Goal: Check status: Check status

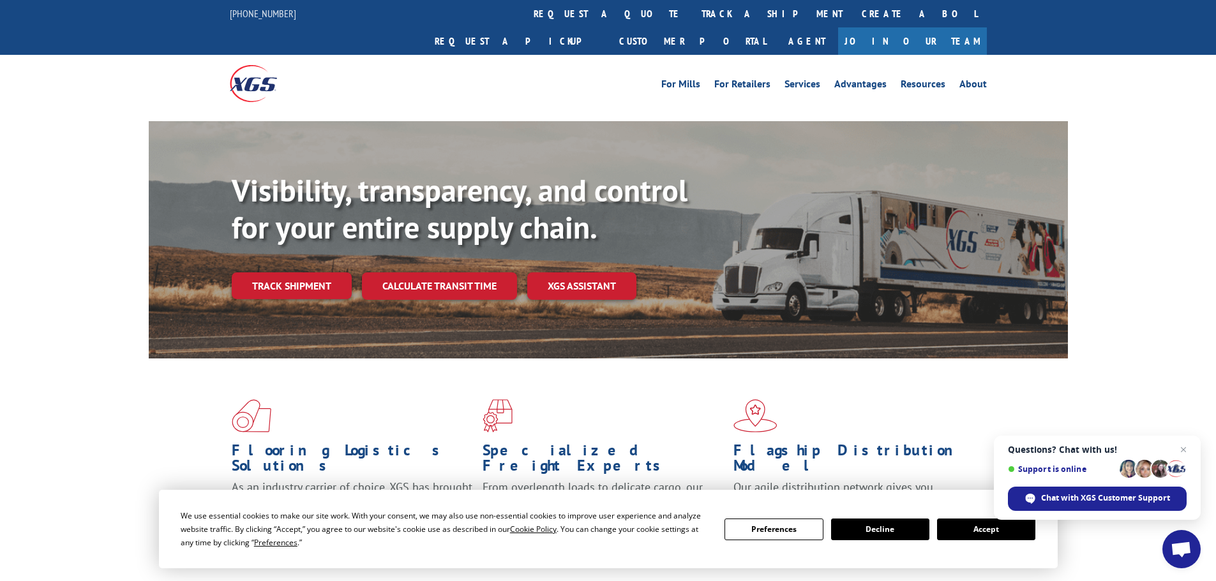
click at [965, 528] on button "Accept" at bounding box center [986, 530] width 98 height 22
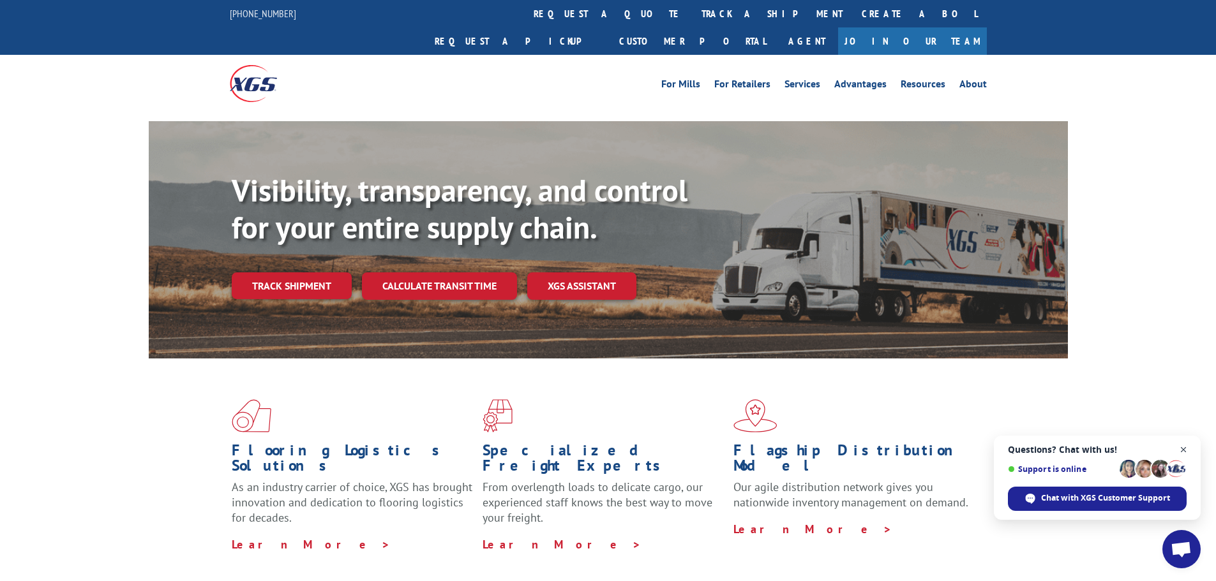
click at [1183, 451] on span "Close chat" at bounding box center [1183, 450] width 16 height 16
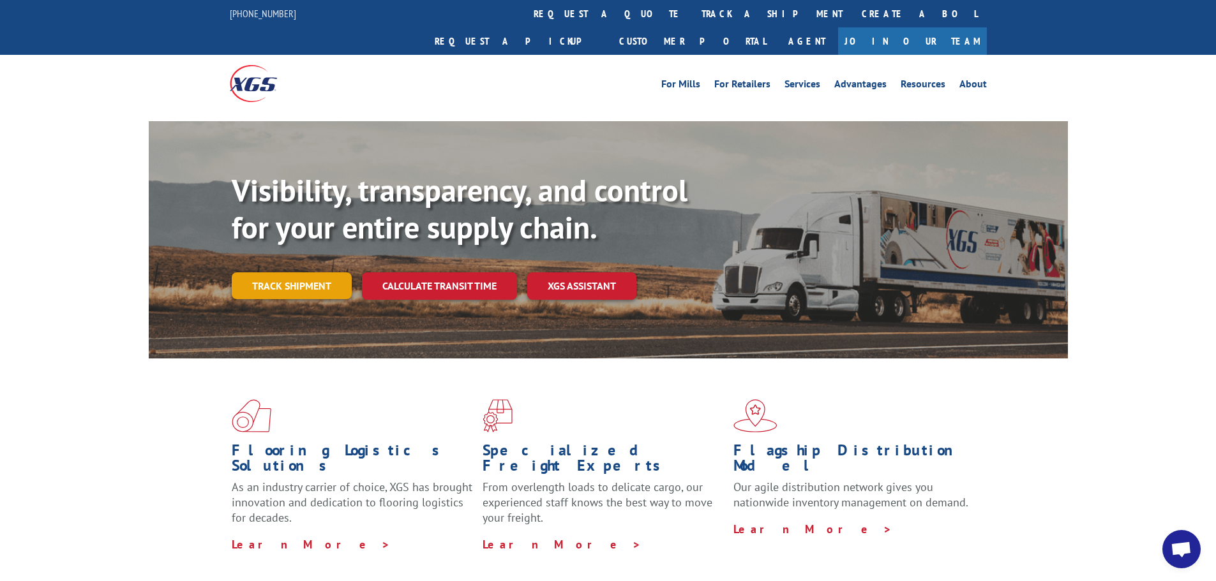
click at [322, 272] on link "Track shipment" at bounding box center [292, 285] width 120 height 27
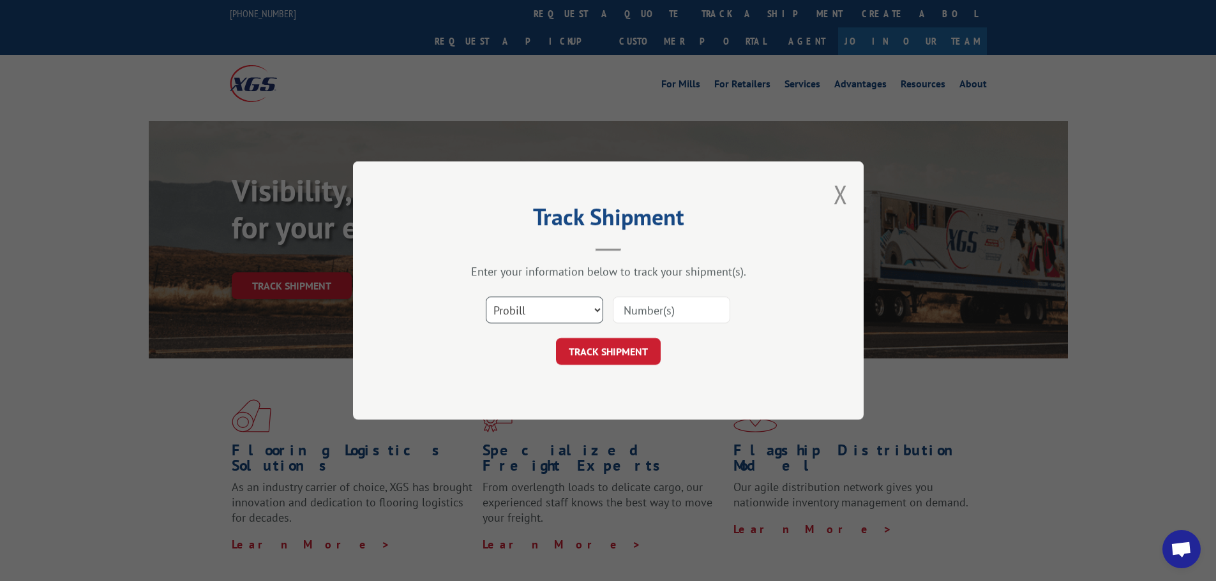
click at [525, 312] on select "Select category... Probill BOL PO" at bounding box center [544, 310] width 117 height 27
select select "bol"
click at [486, 297] on select "Select category... Probill BOL PO" at bounding box center [544, 310] width 117 height 27
click at [626, 307] on input at bounding box center [671, 310] width 117 height 27
paste input "5495305"
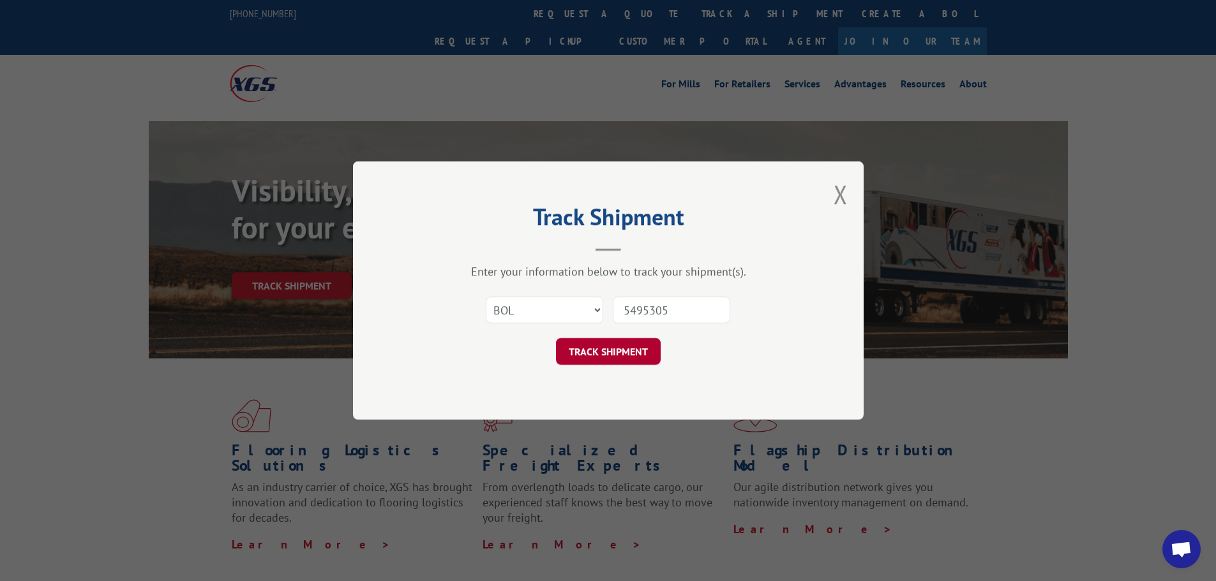
type input "5495305"
click at [615, 345] on button "TRACK SHIPMENT" at bounding box center [608, 351] width 105 height 27
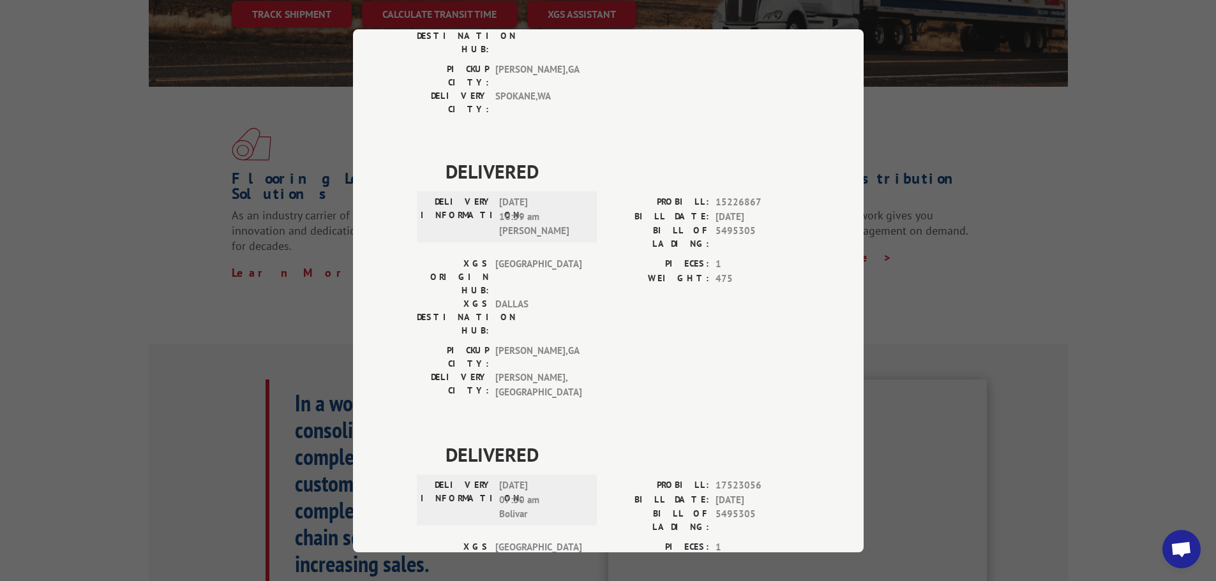
scroll to position [319, 0]
